Goal: Task Accomplishment & Management: Use online tool/utility

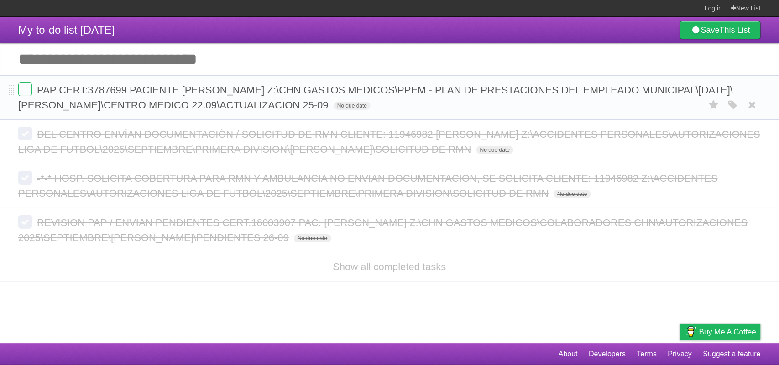
click at [203, 106] on span "PAP CERT:3787699 PACIENTE [PERSON_NAME] Z:\CHN GASTOS MEDICOS\PPEM - PLAN DE PR…" at bounding box center [375, 97] width 714 height 26
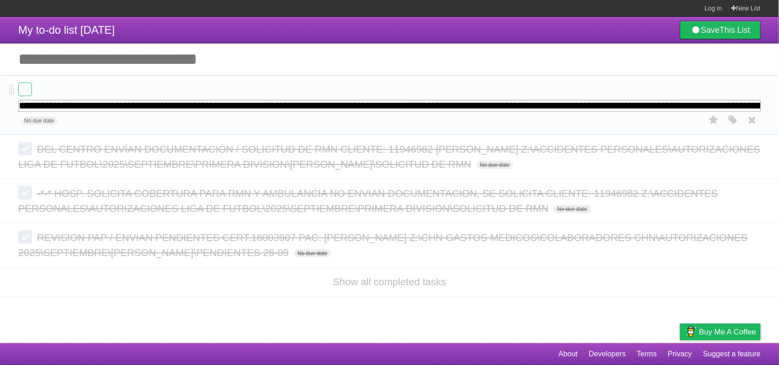
click at [278, 107] on input "**********" at bounding box center [389, 106] width 742 height 12
drag, startPoint x: 334, startPoint y: 104, endPoint x: 778, endPoint y: 108, distance: 444.2
click at [778, 108] on li "**********" at bounding box center [389, 105] width 779 height 60
